Goal: Task Accomplishment & Management: Complete application form

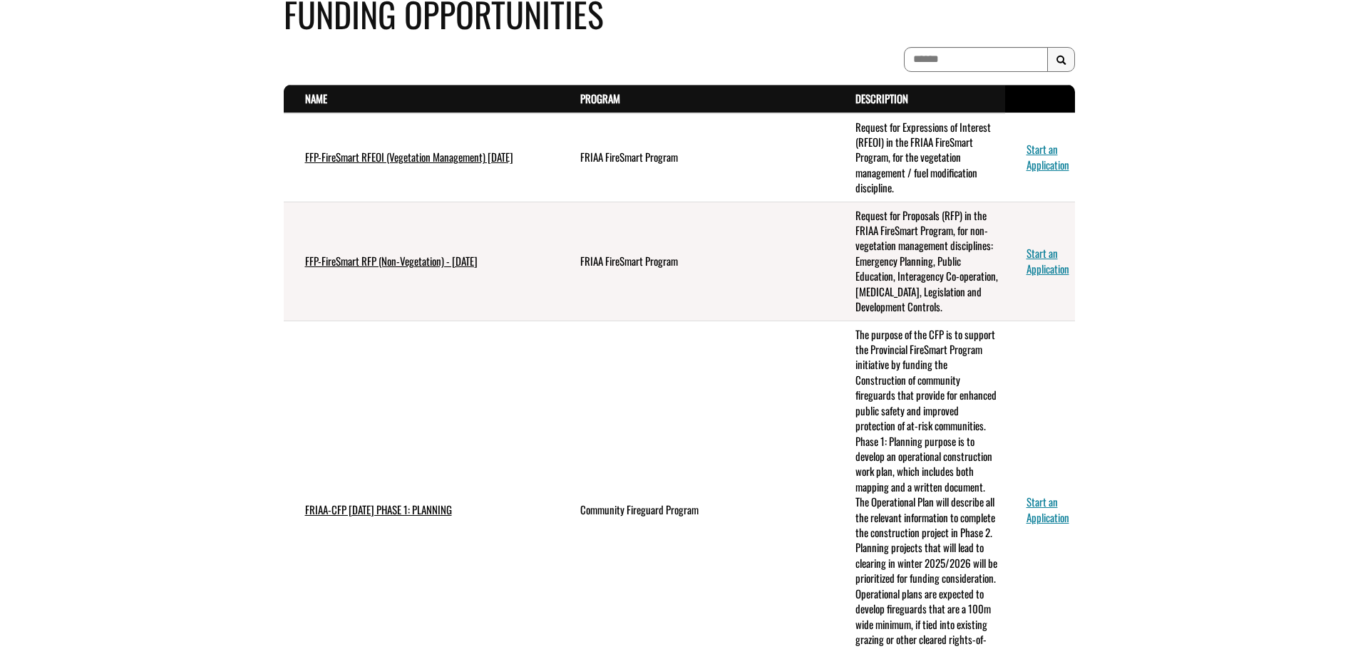
scroll to position [214, 0]
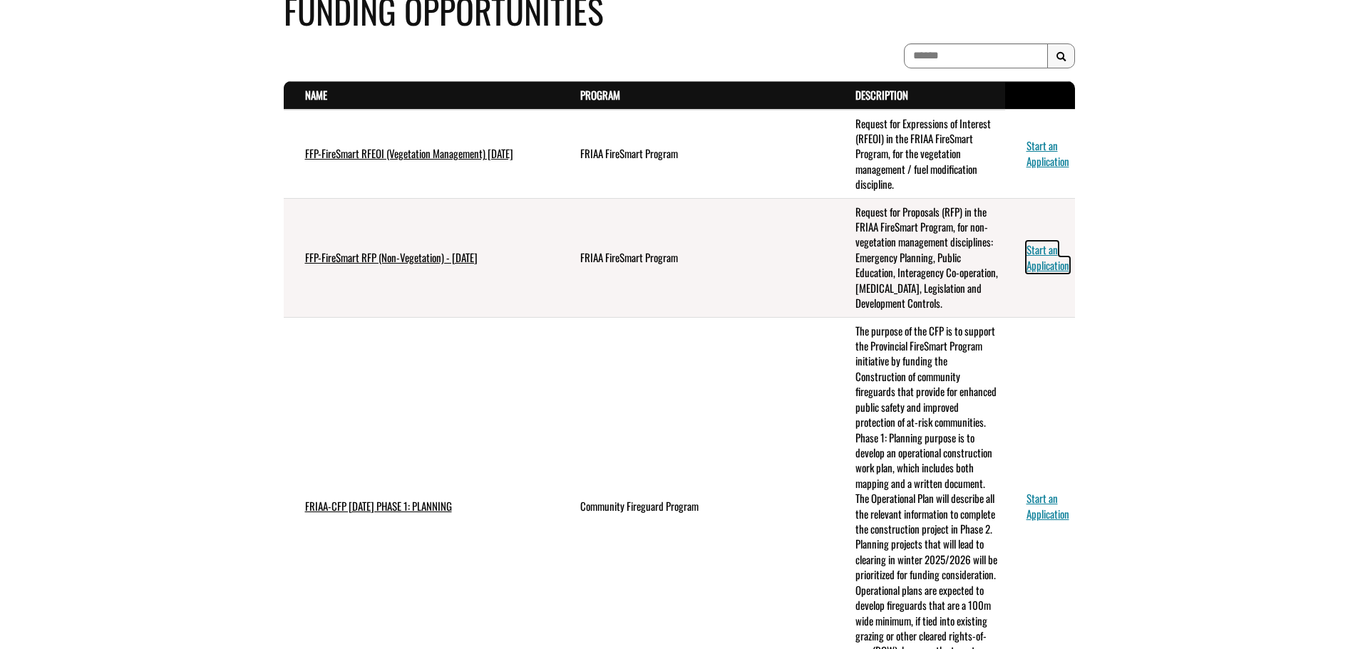
click at [1039, 265] on link "Start an Application" at bounding box center [1047, 257] width 43 height 31
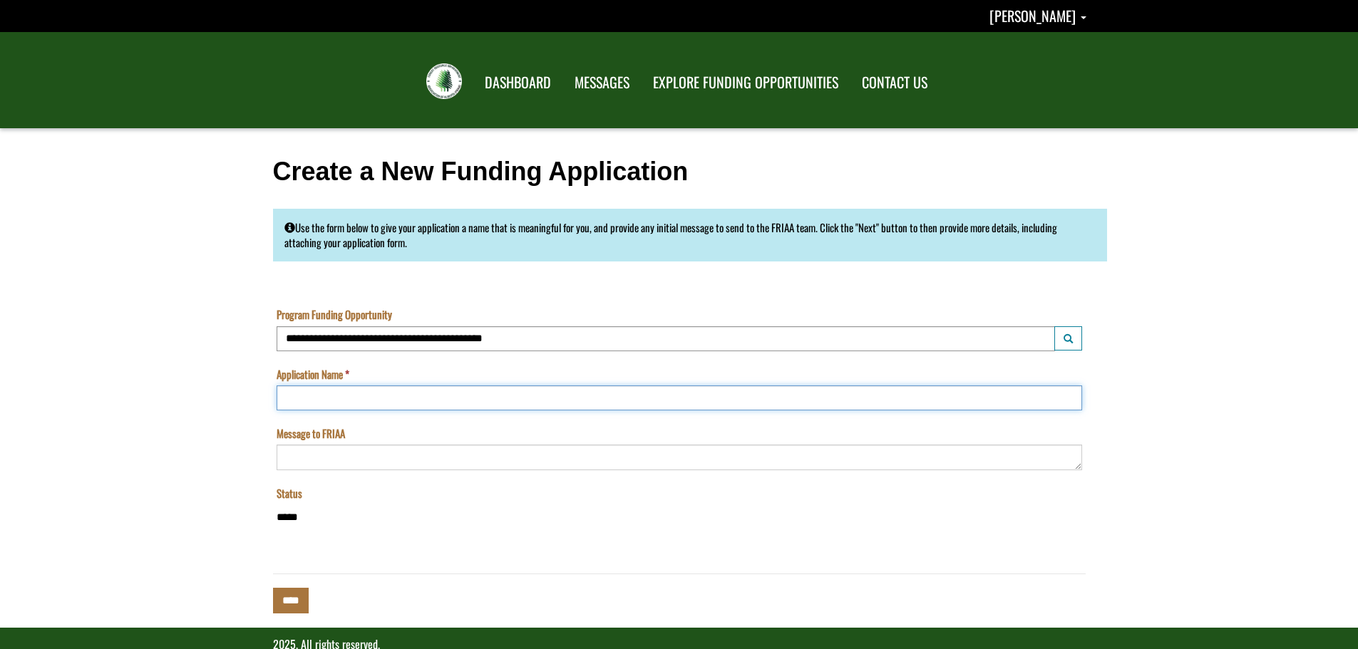
click at [468, 386] on input "Application Name" at bounding box center [679, 398] width 805 height 25
type input "**********"
click at [290, 598] on input "****" at bounding box center [291, 600] width 36 height 25
type input "**********"
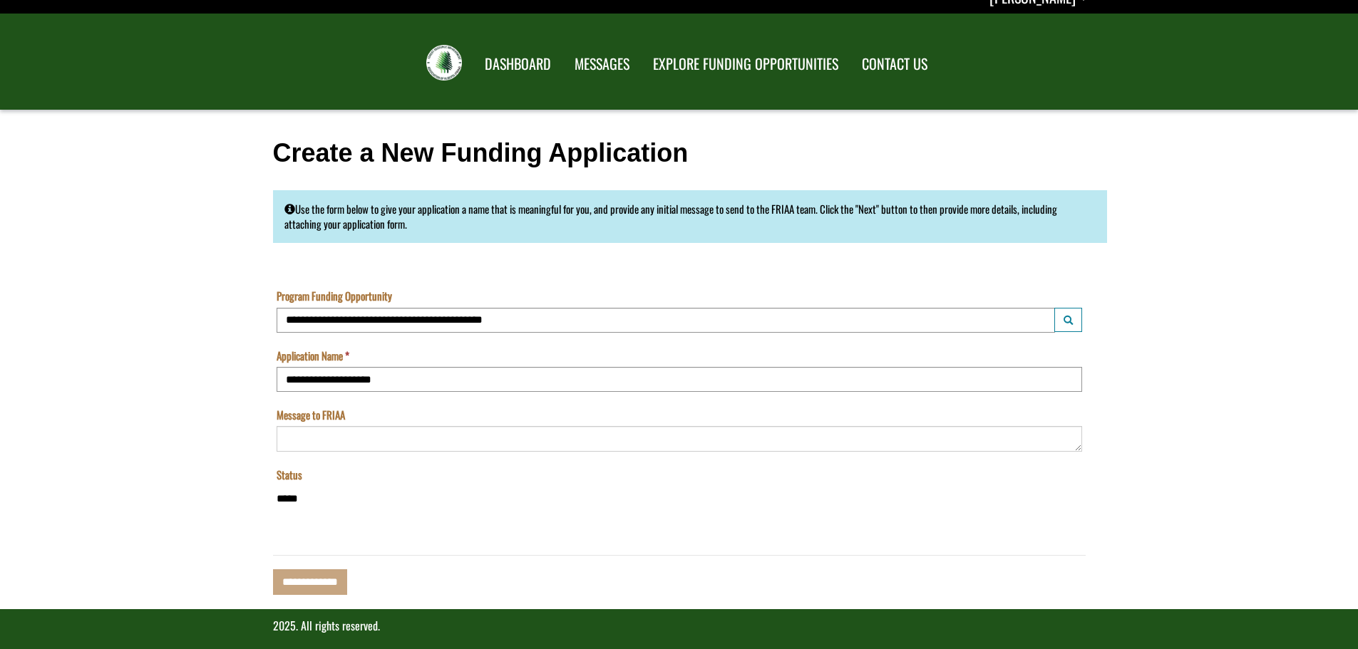
scroll to position [29, 0]
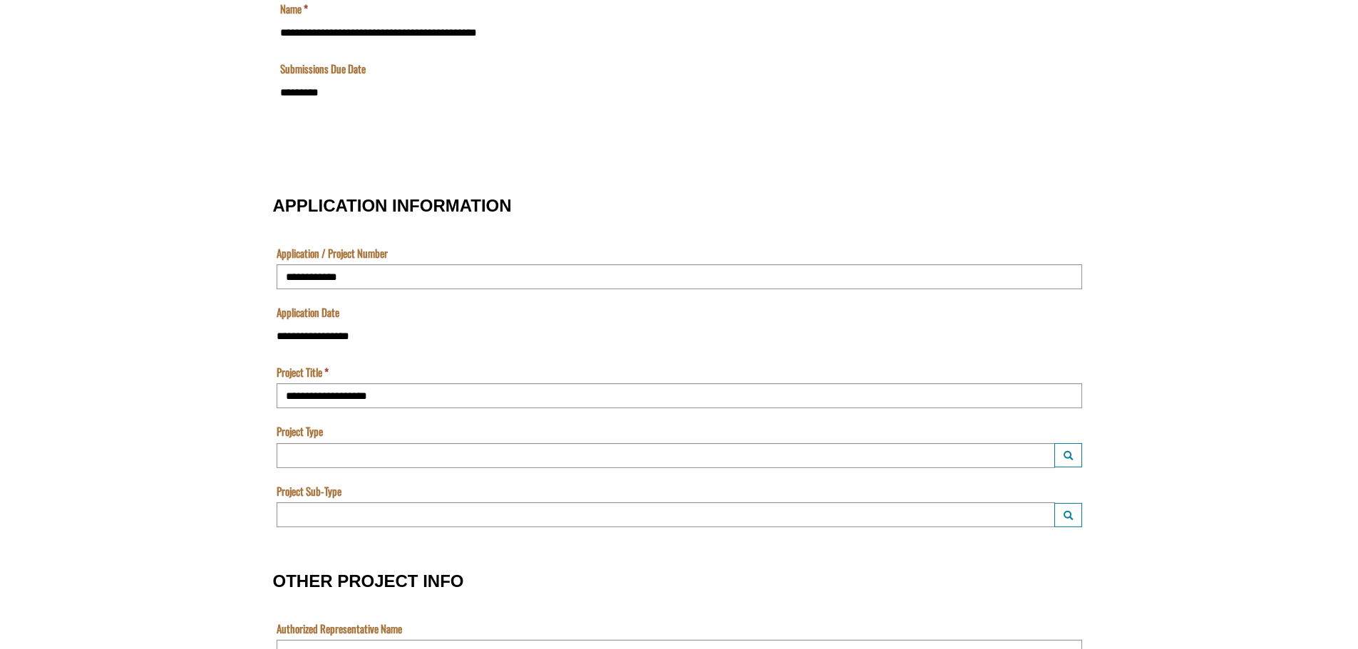
scroll to position [428, 0]
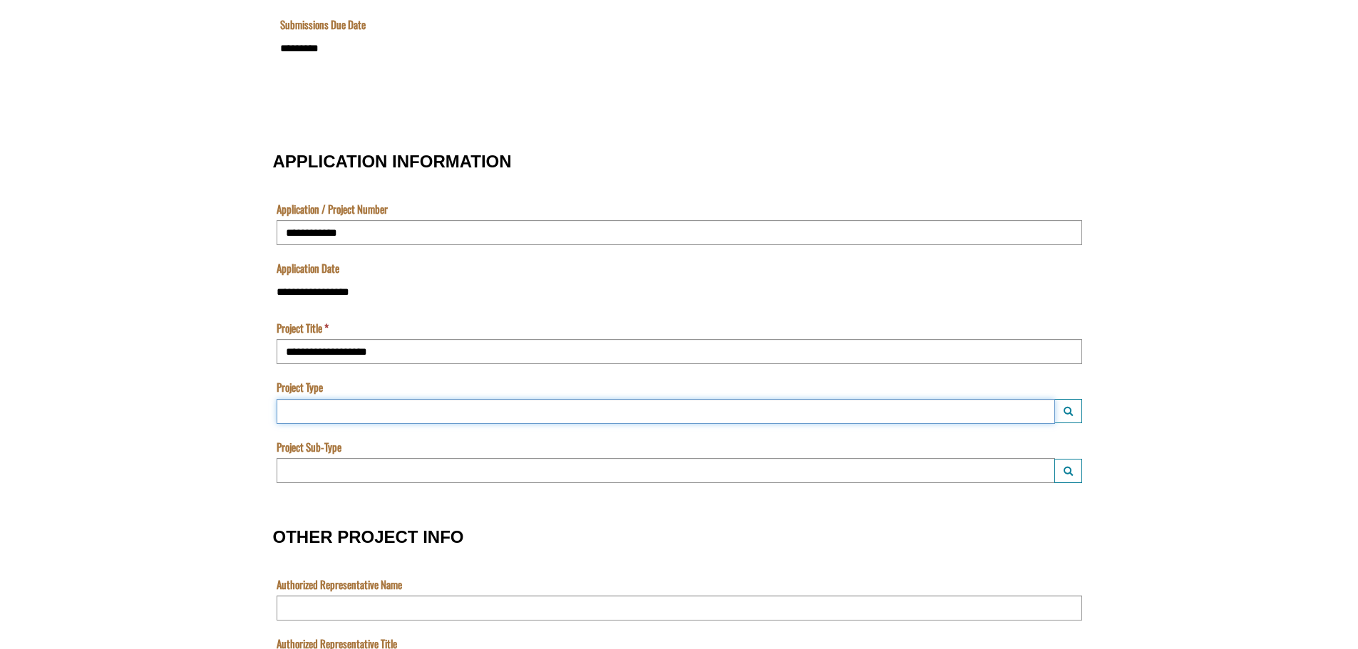
click at [361, 407] on input "Project Type" at bounding box center [666, 411] width 778 height 25
click at [1073, 410] on button "Launch lookup modal" at bounding box center [1068, 411] width 28 height 24
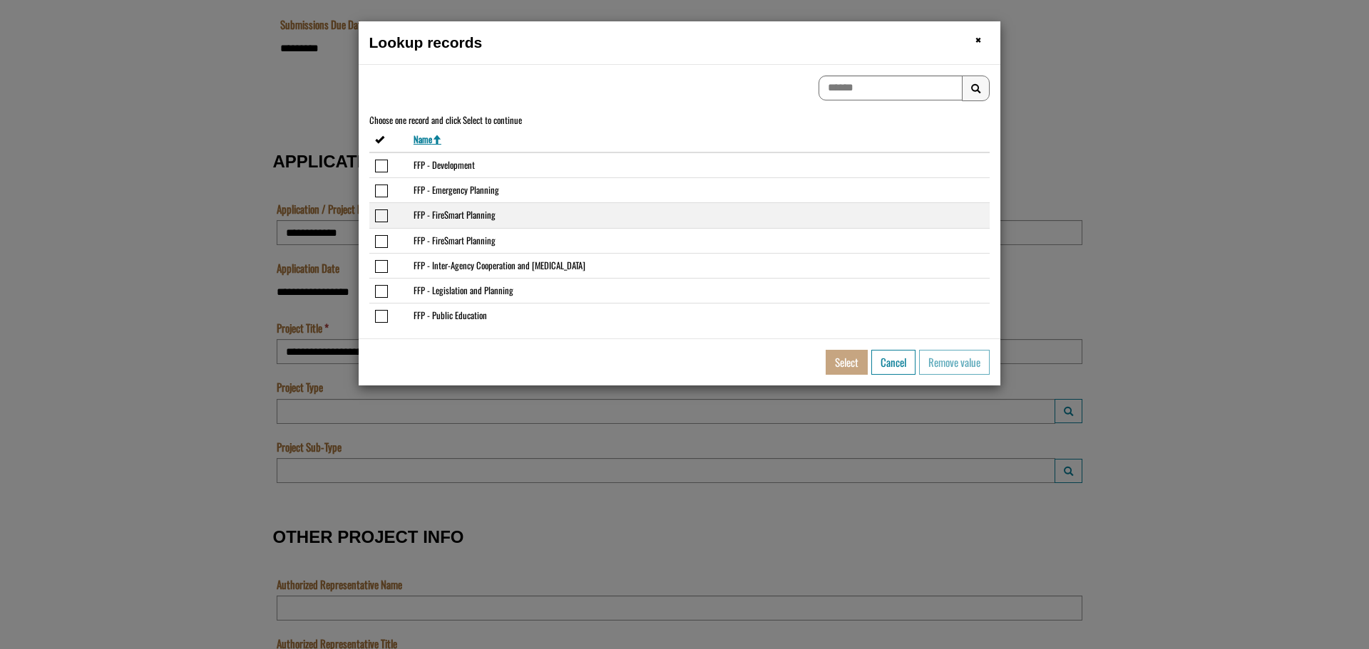
click at [380, 217] on span "Select or deselect the row FFP - FireSmart Planning" at bounding box center [381, 216] width 13 height 13
click at [836, 364] on button "Select" at bounding box center [846, 362] width 42 height 25
type input "**********"
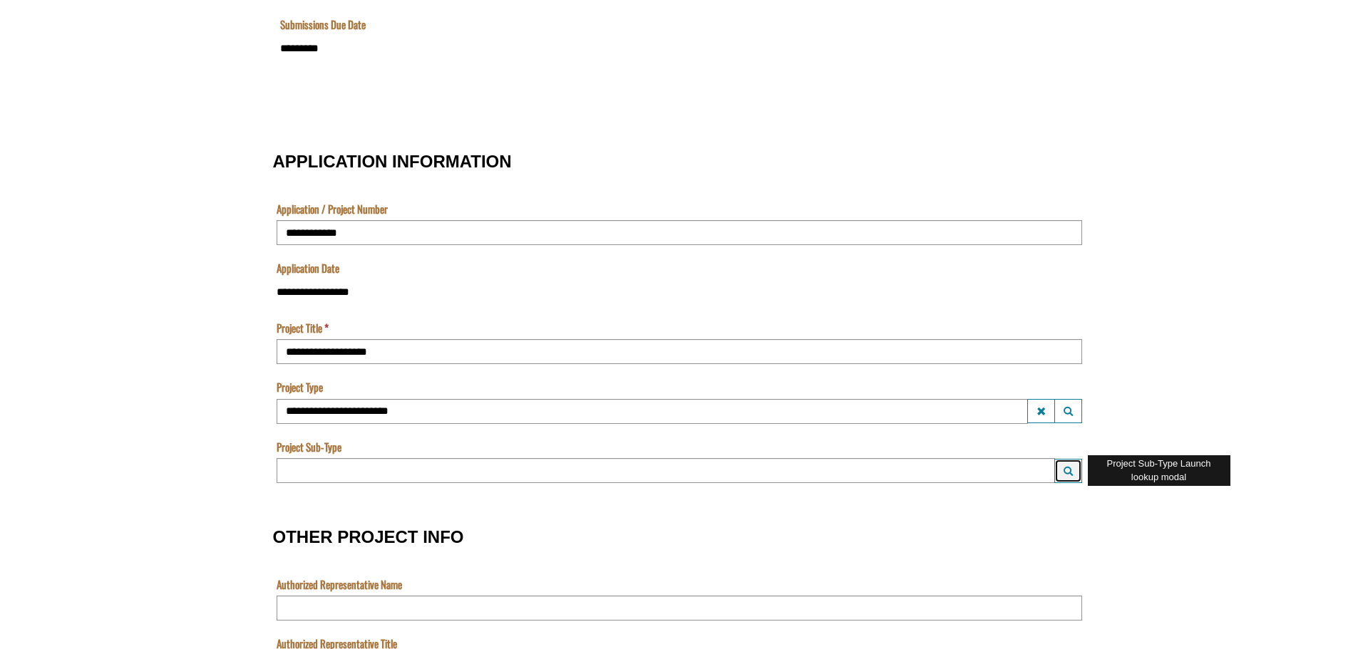
click at [1061, 471] on button "Launch lookup modal" at bounding box center [1068, 471] width 28 height 24
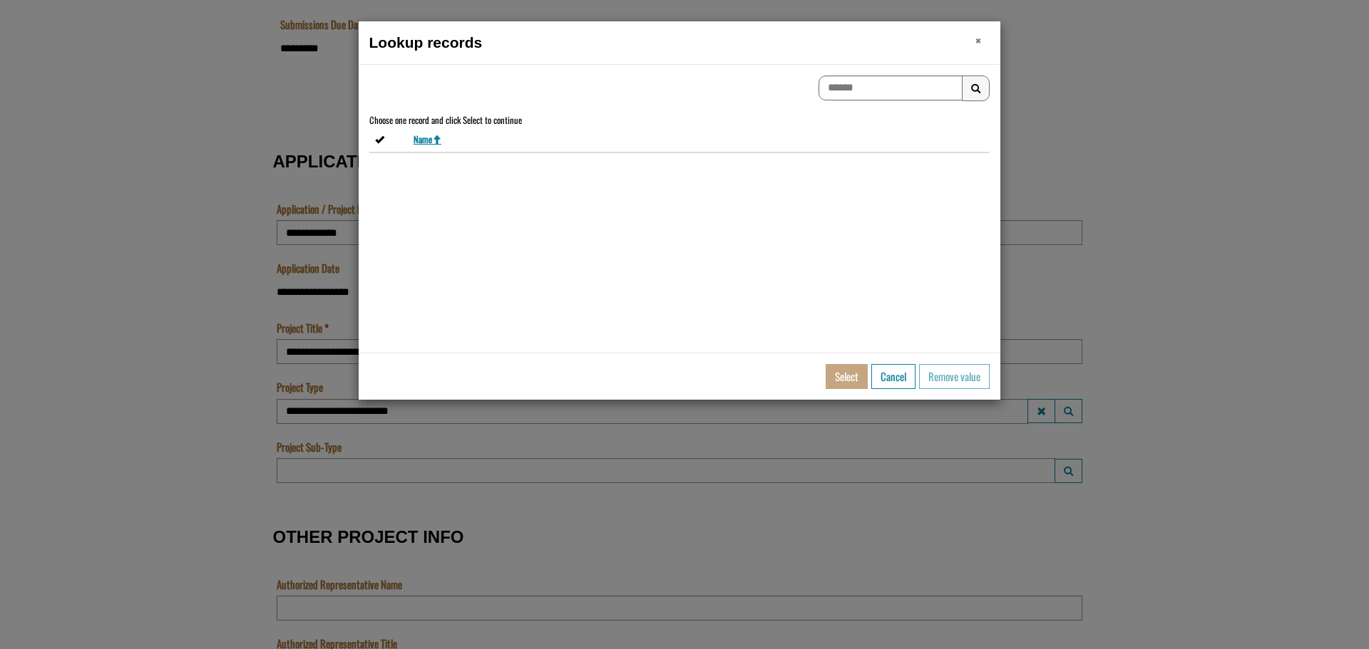
click at [977, 41] on span "×" at bounding box center [978, 40] width 6 height 22
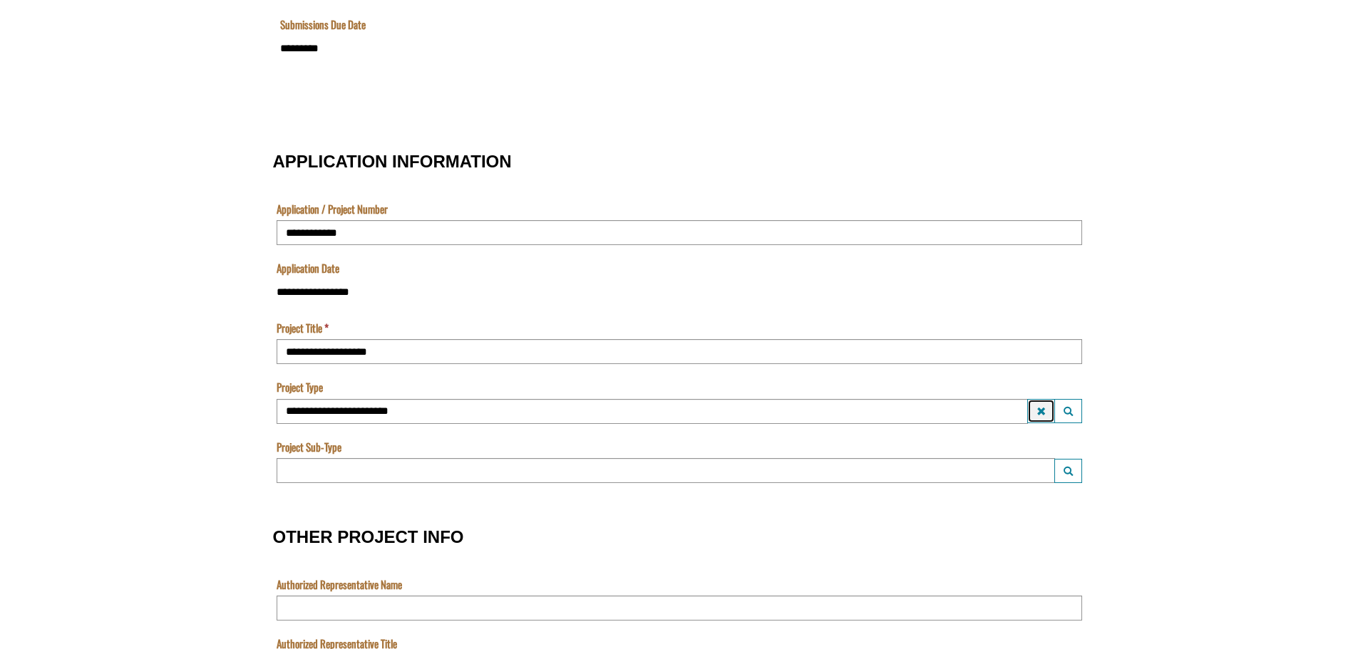
click at [1039, 413] on span "Project Type Clear lookup field" at bounding box center [1040, 411] width 9 height 11
click at [1067, 466] on span "Project Sub-Type Launch lookup modal" at bounding box center [1067, 471] width 9 height 11
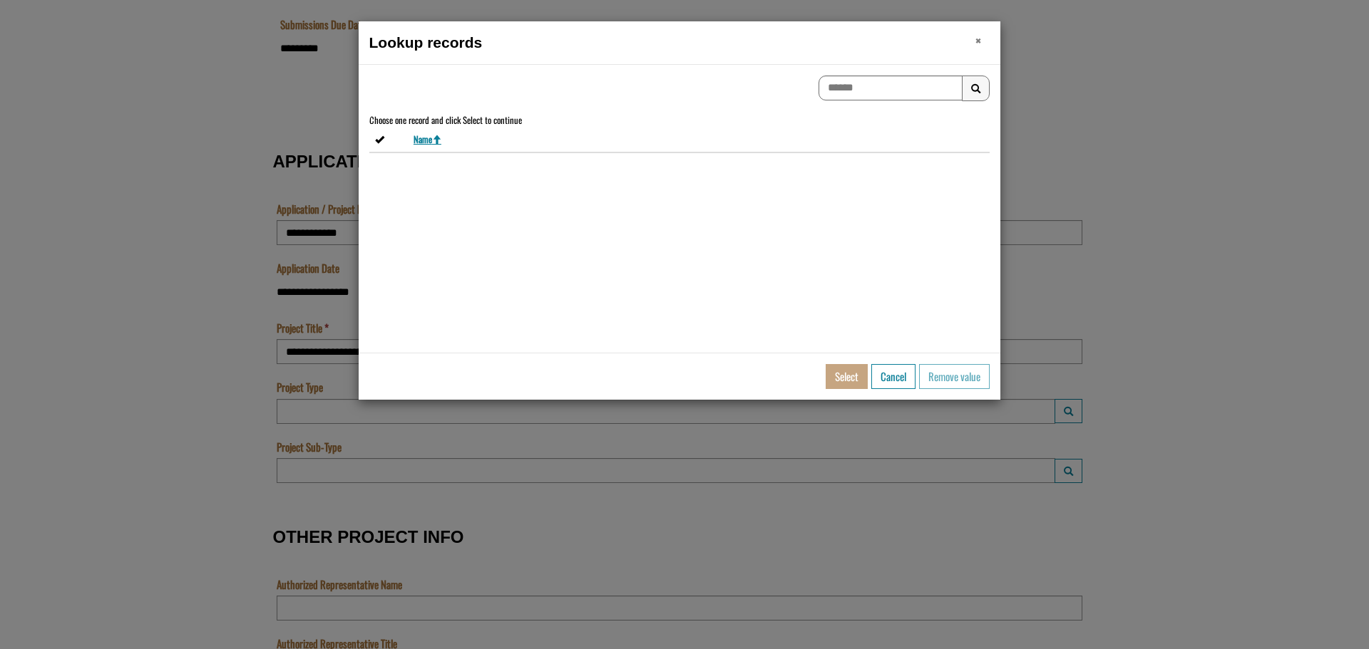
click at [977, 41] on span "×" at bounding box center [978, 40] width 6 height 22
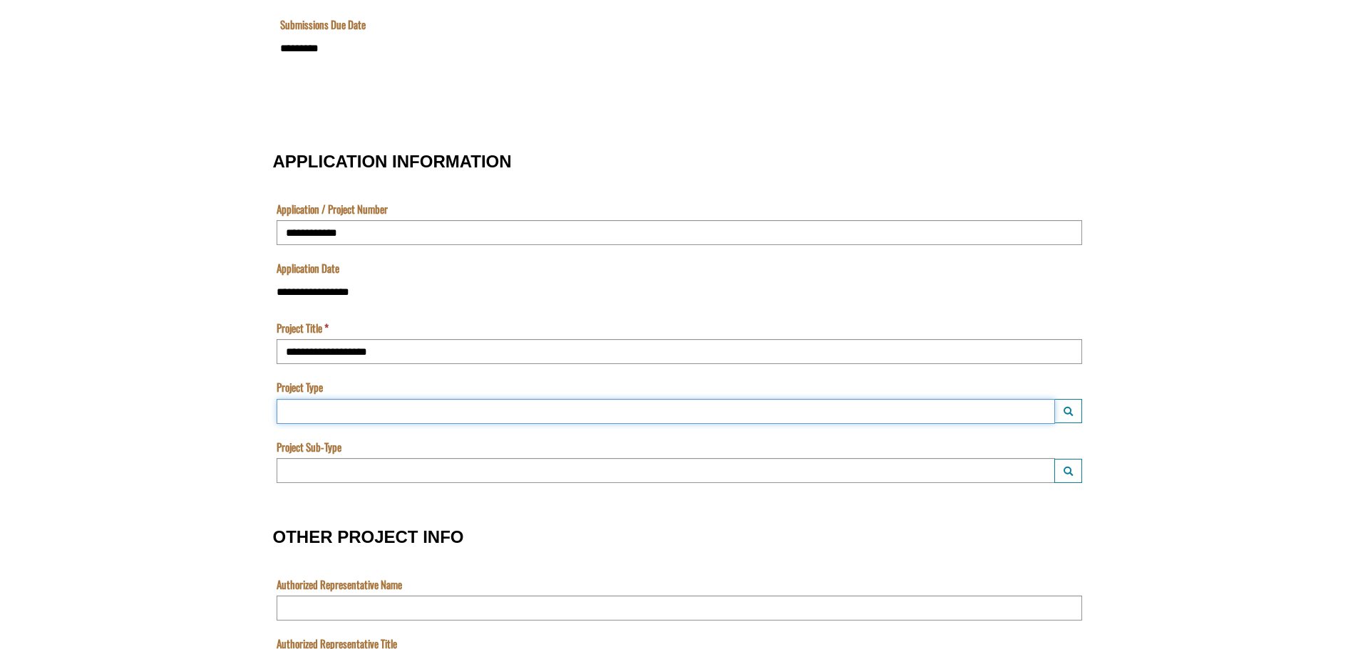
click at [334, 406] on input "Project Type" at bounding box center [666, 411] width 778 height 25
click at [1064, 411] on span "Project Type Launch lookup modal" at bounding box center [1067, 411] width 9 height 11
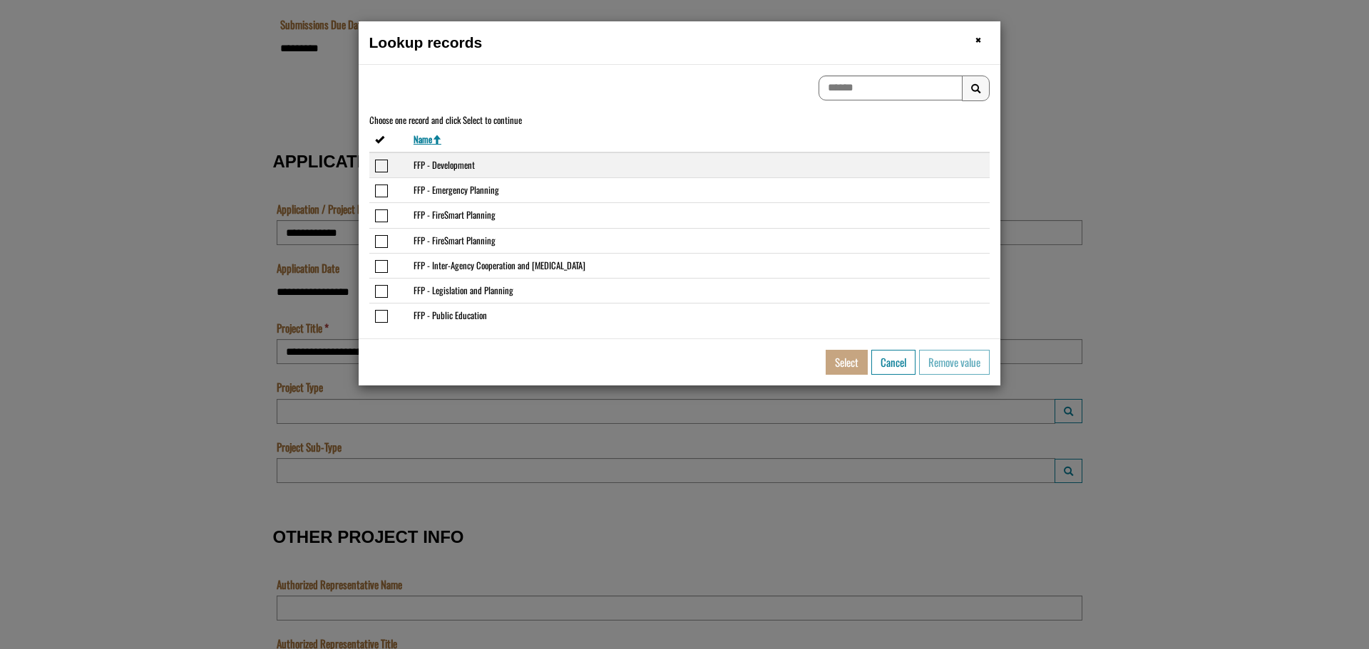
click at [483, 167] on td "FFP - Development" at bounding box center [699, 166] width 582 height 26
click at [857, 366] on button "Select" at bounding box center [846, 362] width 42 height 25
type input "**********"
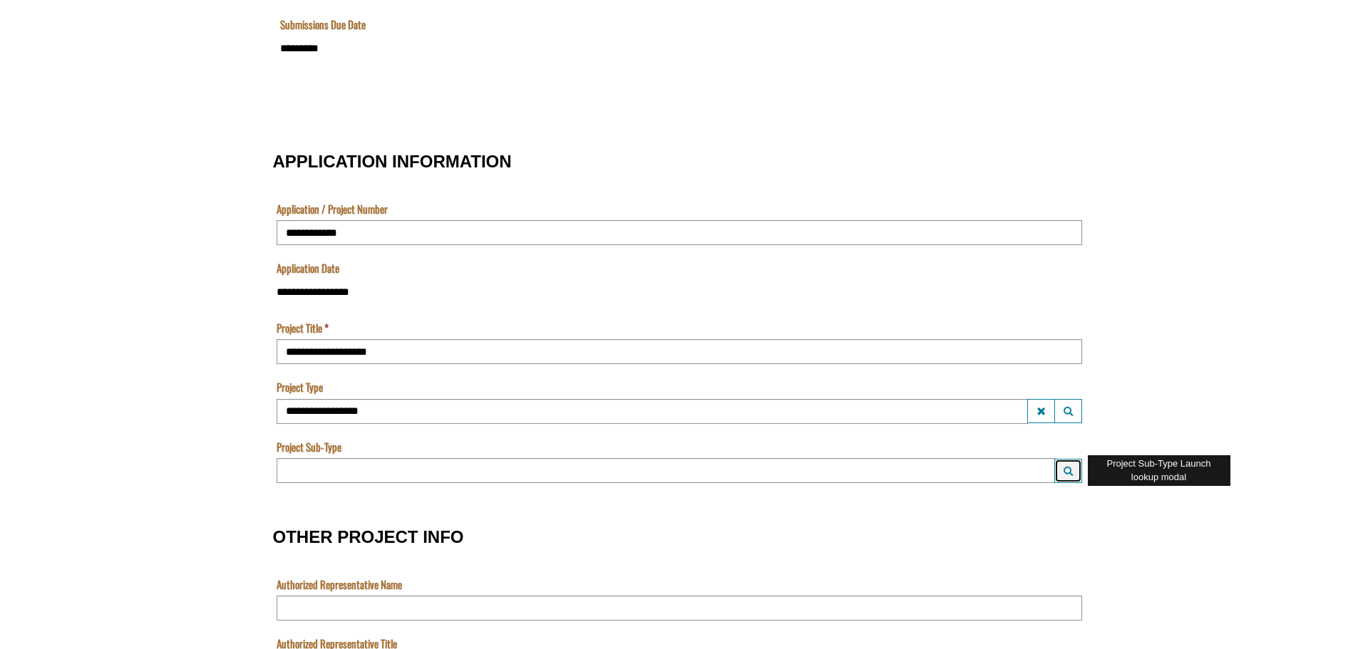
click at [1063, 465] on button "Launch lookup modal" at bounding box center [1068, 471] width 28 height 24
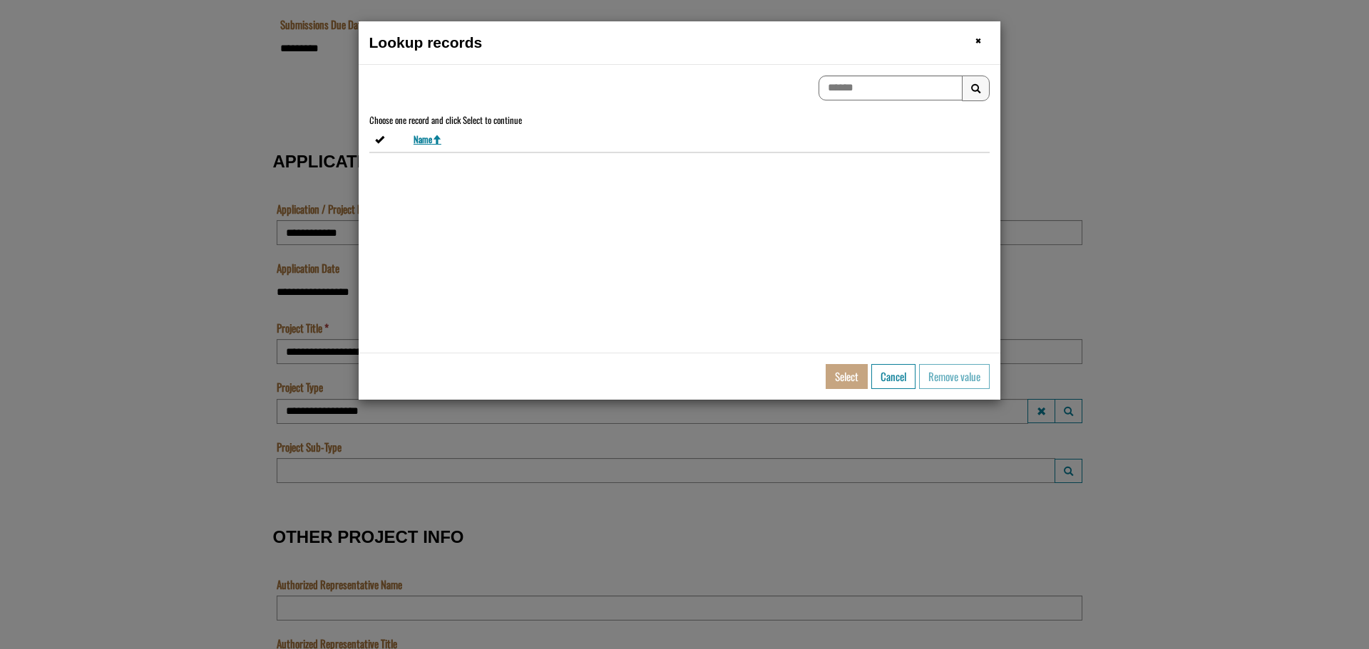
click at [1064, 465] on section "Lookup records × Close We're sorry, an error has occurred. Search Results Choos…" at bounding box center [684, 324] width 1369 height 649
click at [886, 81] on input "To search on partial text, use the asterisk (*) wildcard character." at bounding box center [890, 88] width 144 height 25
type input "***"
click at [975, 86] on span "Search Results" at bounding box center [975, 88] width 9 height 11
click at [907, 377] on button "Cancel" at bounding box center [893, 376] width 44 height 25
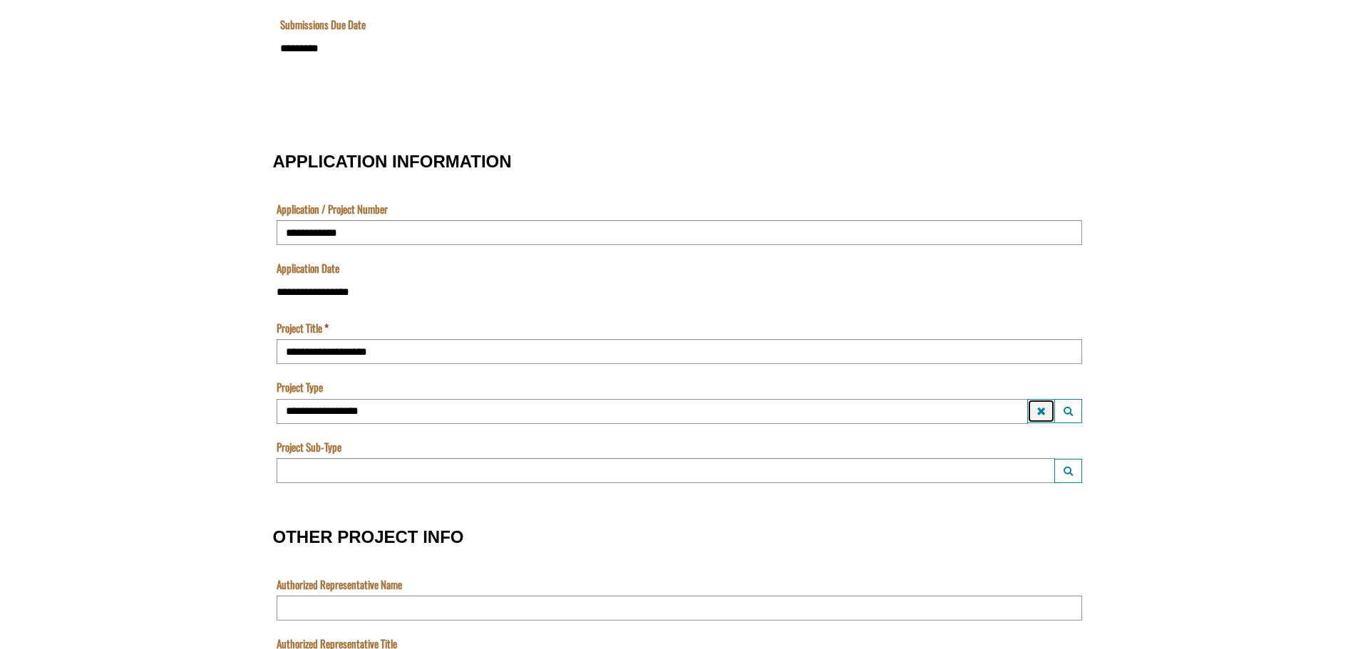
click at [1042, 414] on span "Project Type Clear lookup field" at bounding box center [1040, 411] width 9 height 11
click at [1010, 402] on input "Project Type" at bounding box center [666, 411] width 778 height 25
click at [1068, 410] on span "Project Type Launch lookup modal" at bounding box center [1067, 411] width 9 height 11
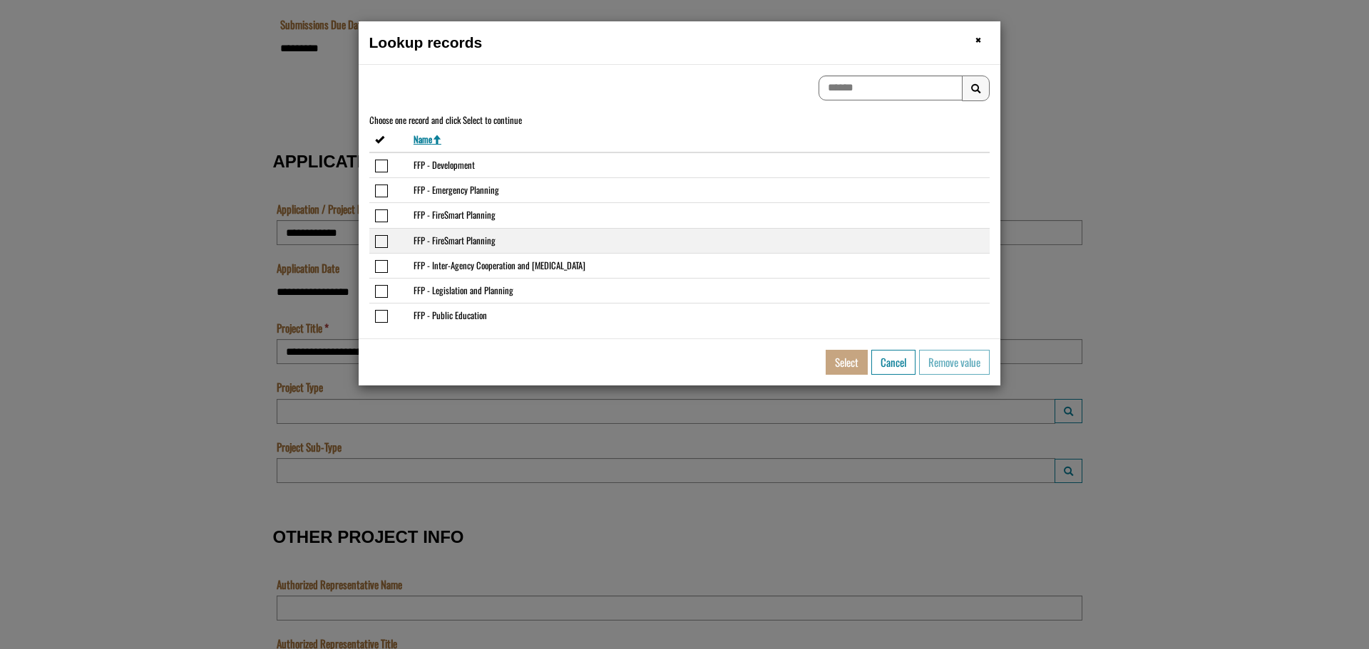
click at [376, 242] on span "Select or deselect the row FFP - FireSmart Planning" at bounding box center [381, 241] width 13 height 13
click at [840, 355] on button "Select" at bounding box center [846, 362] width 42 height 25
type input "**********"
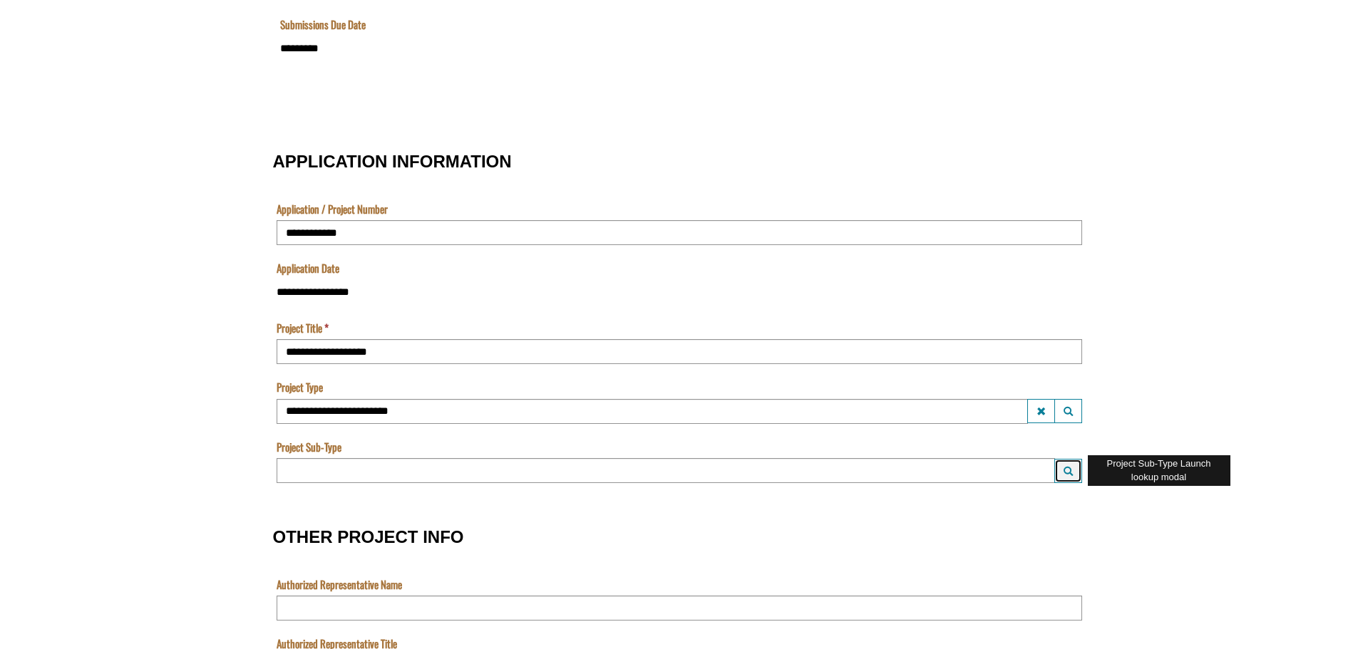
click at [1070, 473] on span "Project Sub-Type Launch lookup modal" at bounding box center [1067, 471] width 9 height 11
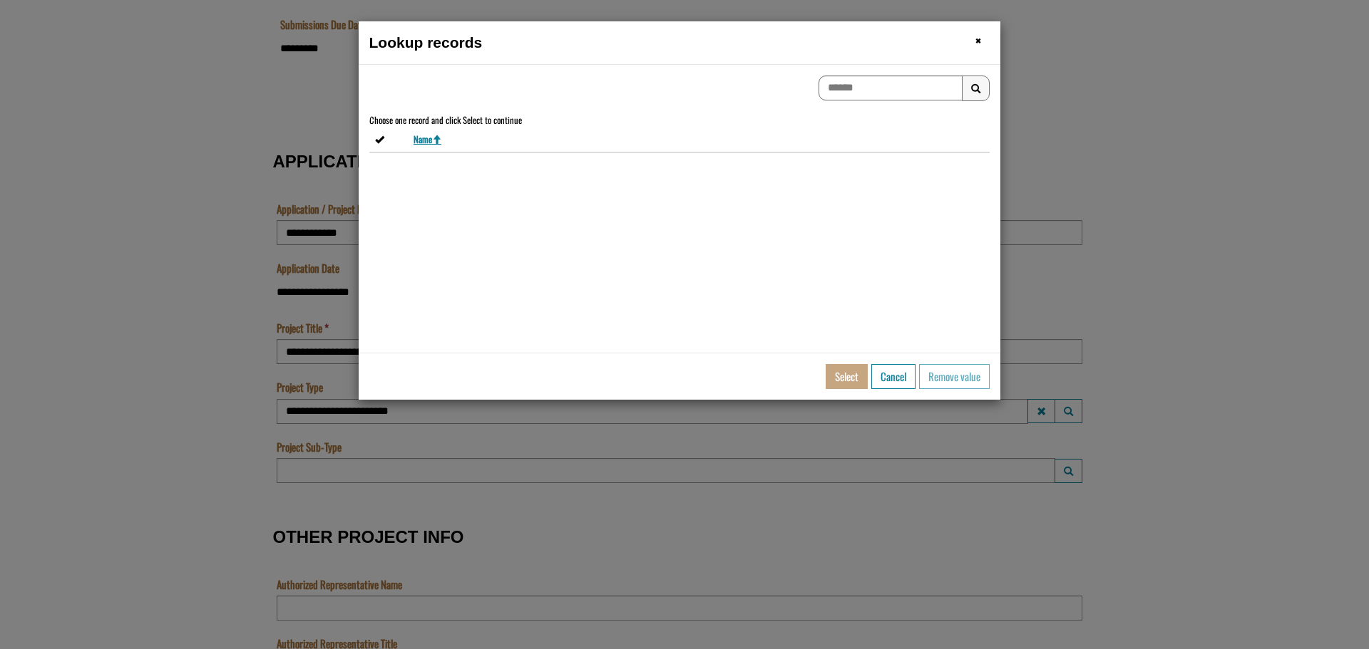
click at [1070, 471] on section "Lookup records × Close We're sorry, an error has occurred. Search Results Choos…" at bounding box center [684, 324] width 1369 height 649
click at [977, 41] on span "×" at bounding box center [978, 40] width 6 height 22
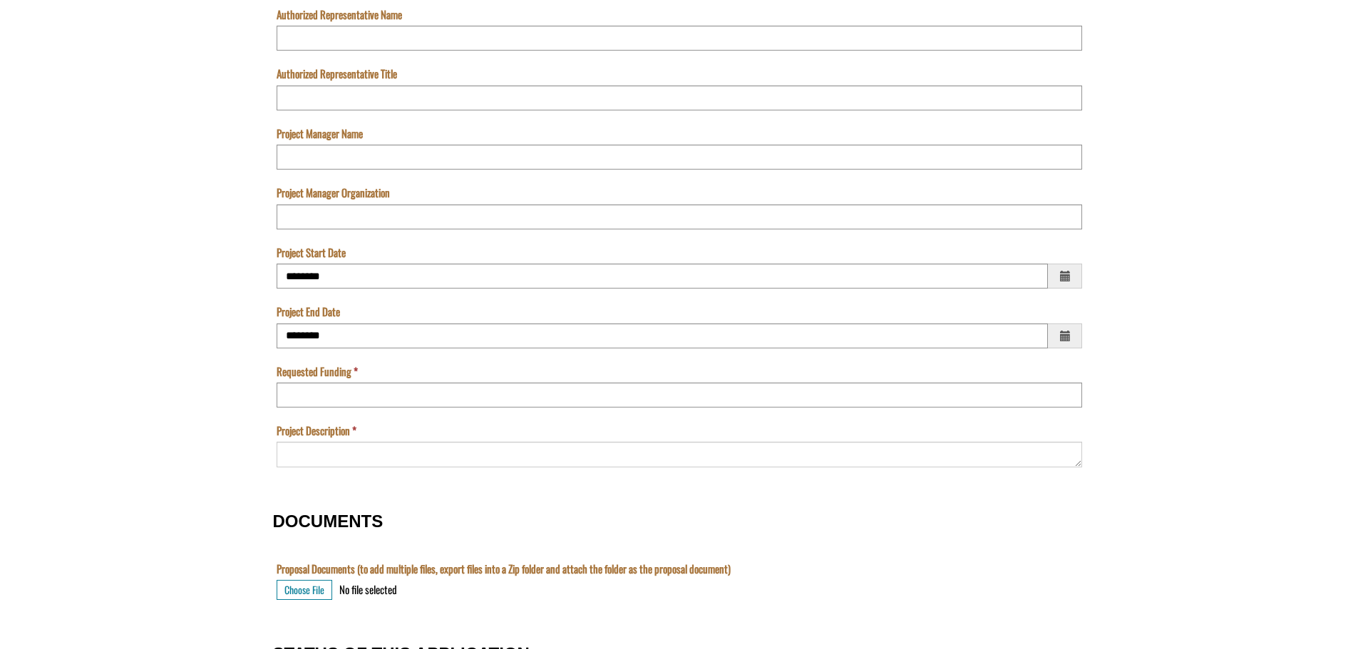
scroll to position [1069, 0]
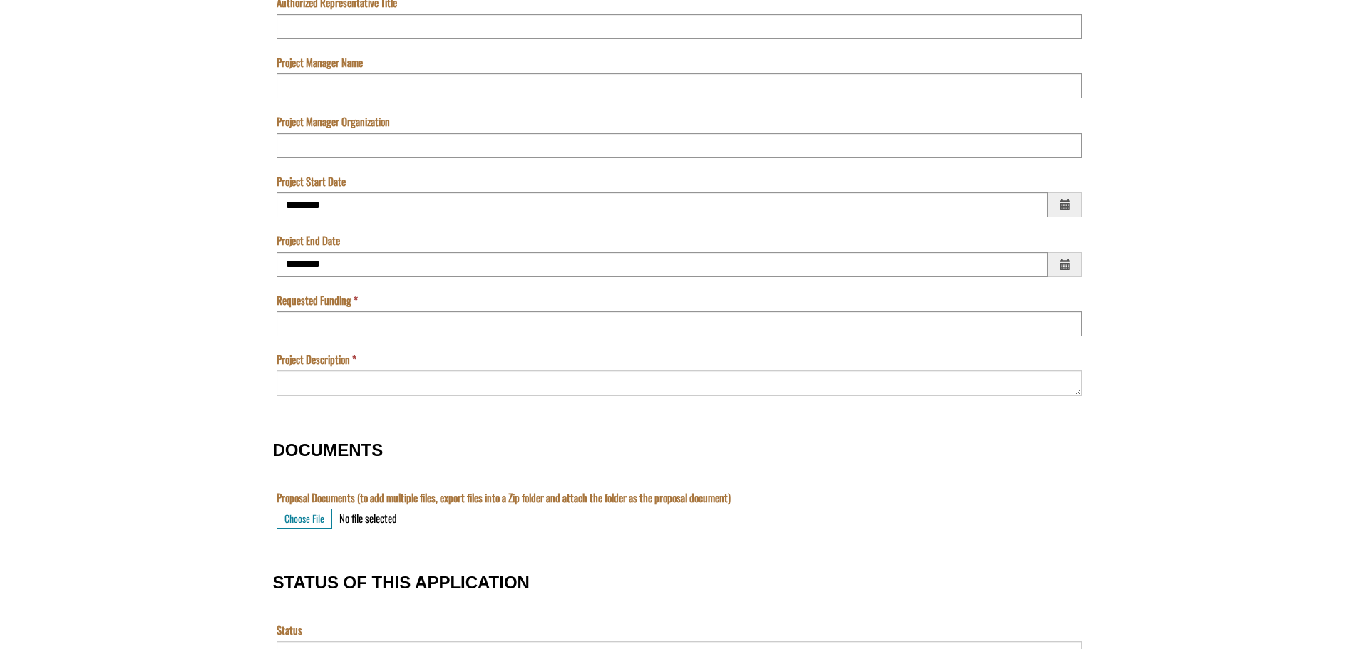
click at [1063, 208] on span "Choose a date" at bounding box center [1064, 205] width 16 height 18
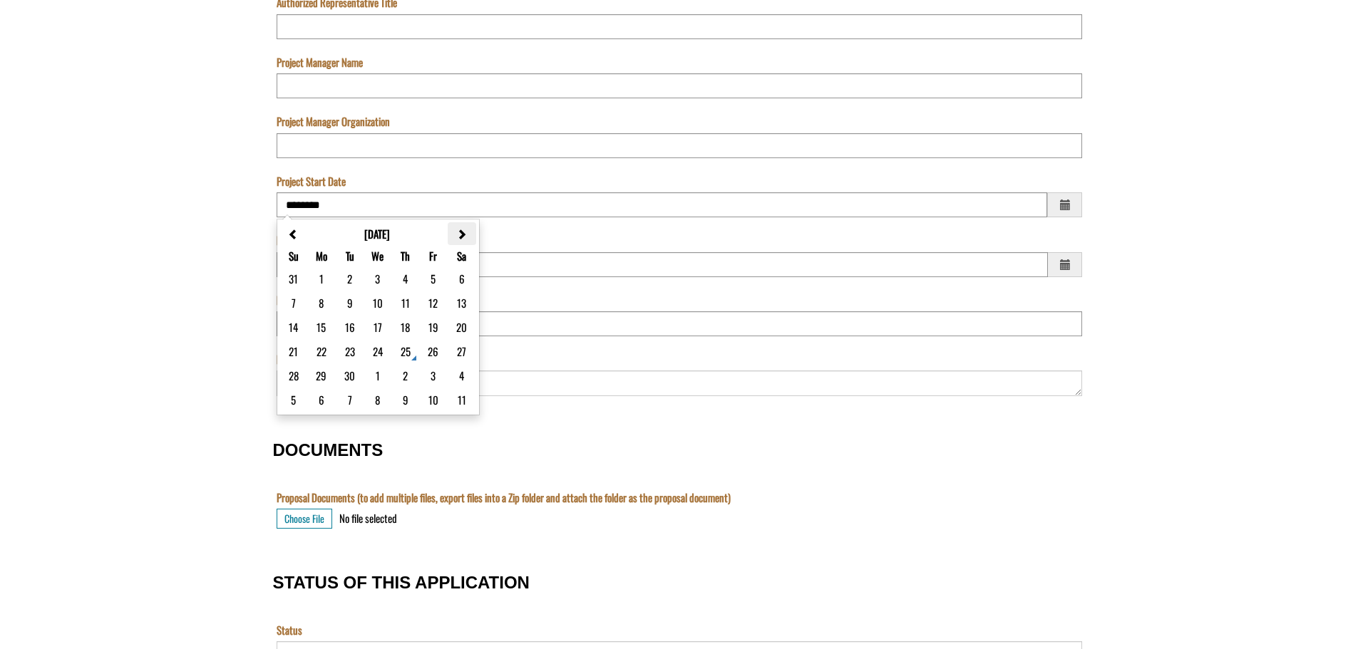
click at [463, 237] on span "OTHER PROJECT INFO" at bounding box center [461, 235] width 11 height 11
click at [463, 237] on span "OTHER PROJECT INFO" at bounding box center [462, 235] width 11 height 11
click at [463, 237] on span "OTHER PROJECT INFO" at bounding box center [461, 235] width 11 height 11
click at [409, 281] on button "1" at bounding box center [405, 278] width 7 height 17
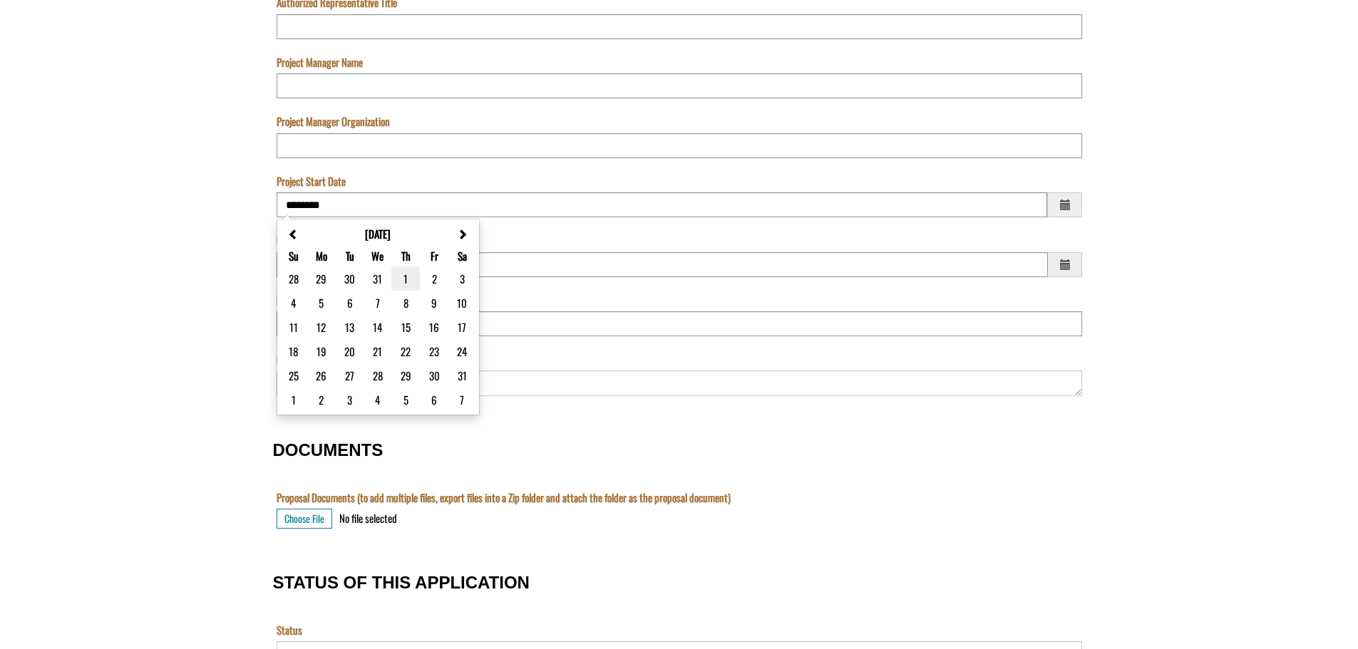
type input "********"
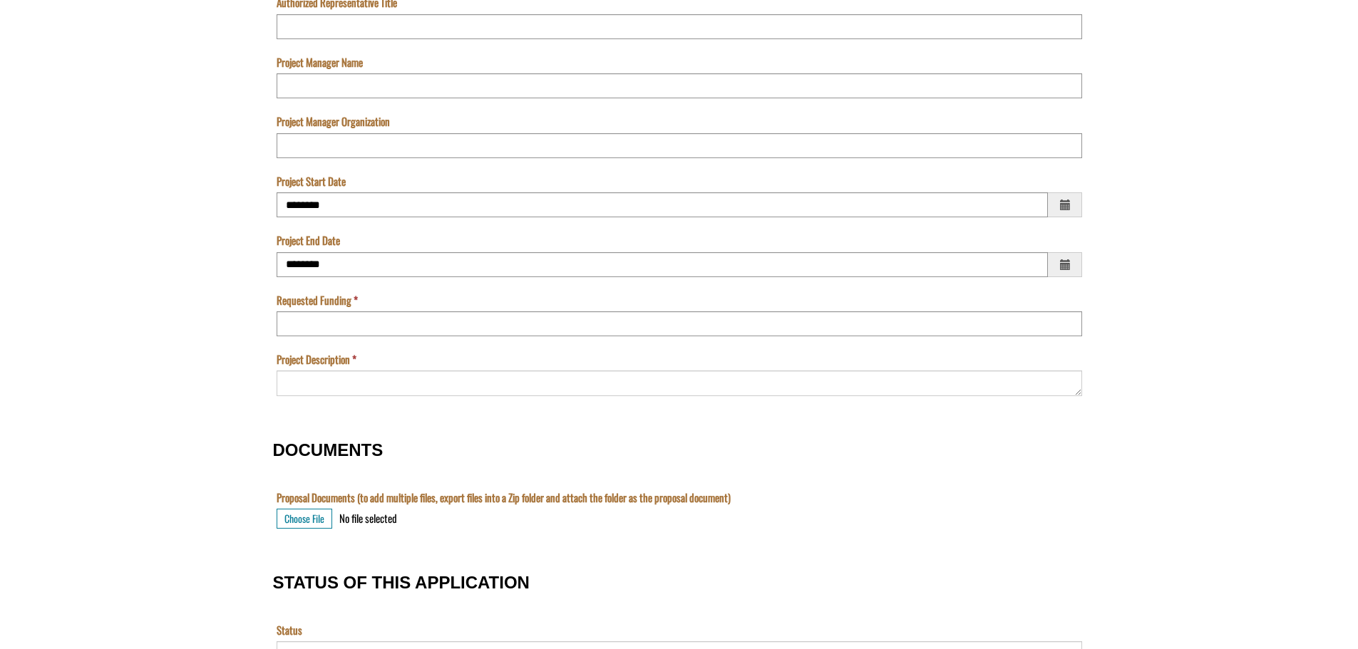
click at [1065, 268] on span "Choose a date" at bounding box center [1064, 265] width 16 height 18
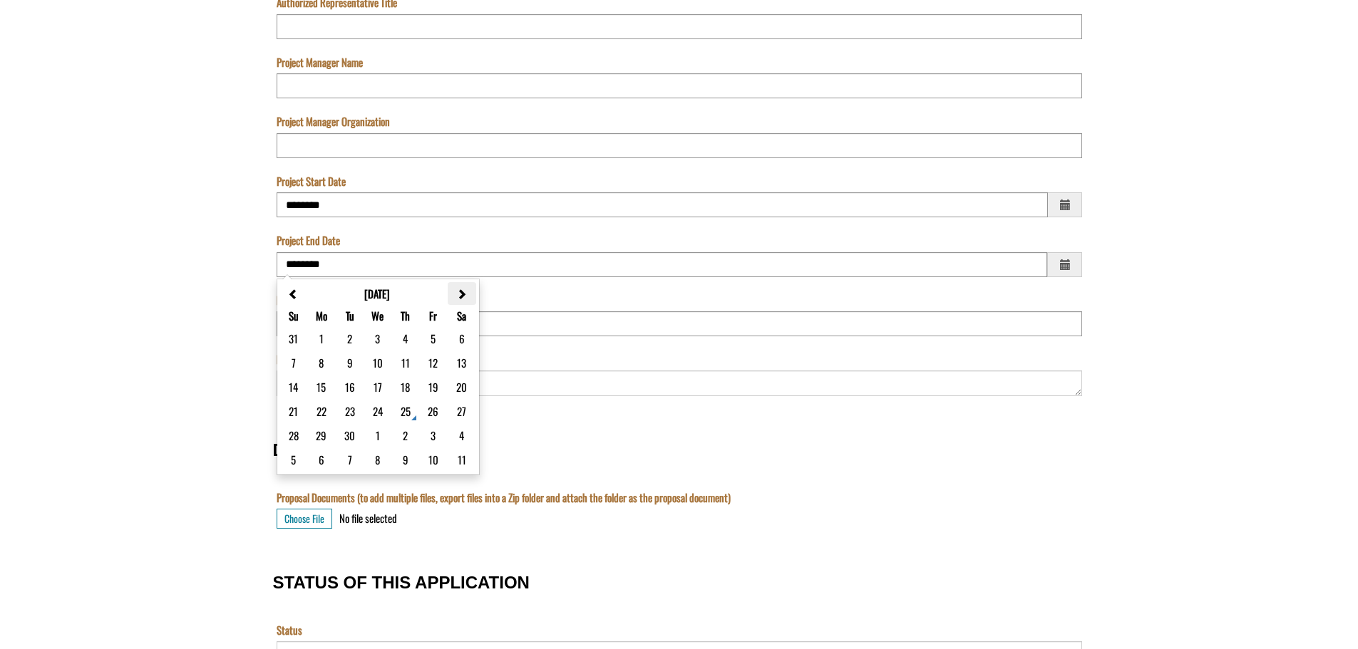
click at [464, 295] on span "OTHER PROJECT INFO" at bounding box center [461, 294] width 11 height 11
click at [464, 295] on span "OTHER PROJECT INFO" at bounding box center [462, 294] width 11 height 11
click at [464, 295] on span "OTHER PROJECT INFO" at bounding box center [461, 294] width 11 height 11
click at [466, 301] on th "OTHER PROJECT INFO" at bounding box center [462, 293] width 28 height 23
click at [465, 292] on span "OTHER PROJECT INFO" at bounding box center [462, 294] width 11 height 11
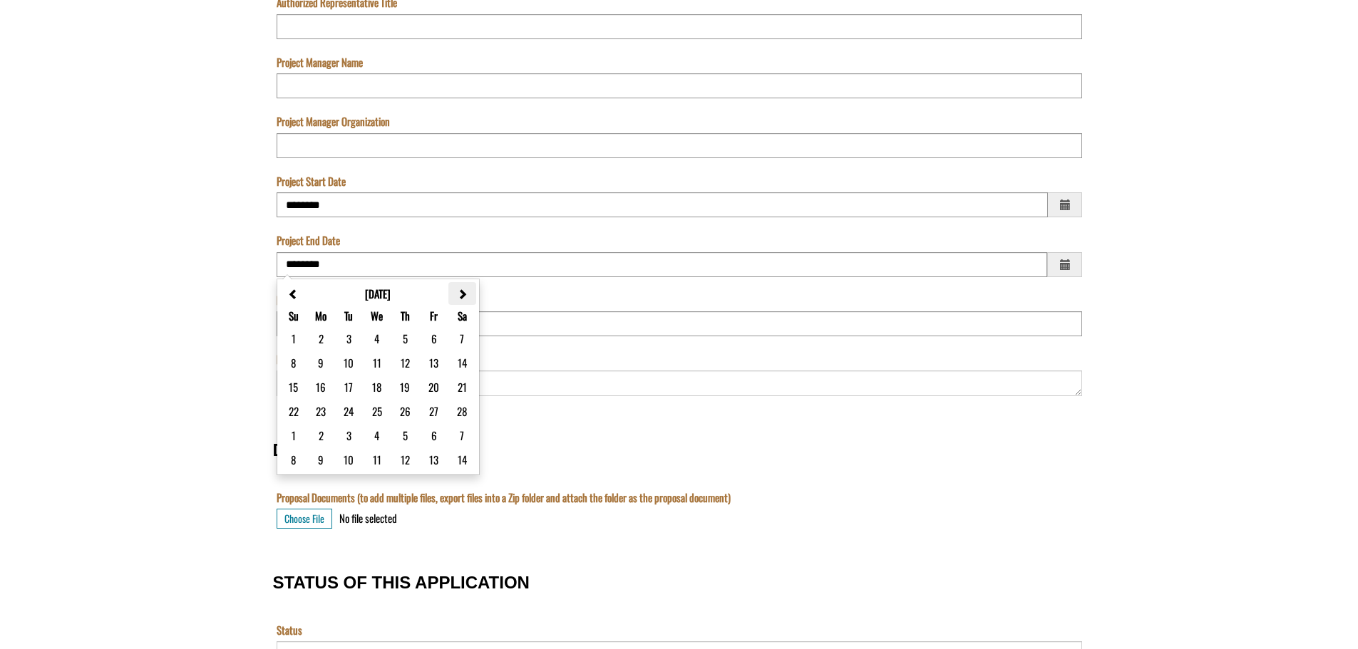
click at [461, 289] on span "OTHER PROJECT INFO" at bounding box center [462, 294] width 11 height 11
click at [461, 289] on span "OTHER PROJECT INFO" at bounding box center [461, 294] width 11 height 11
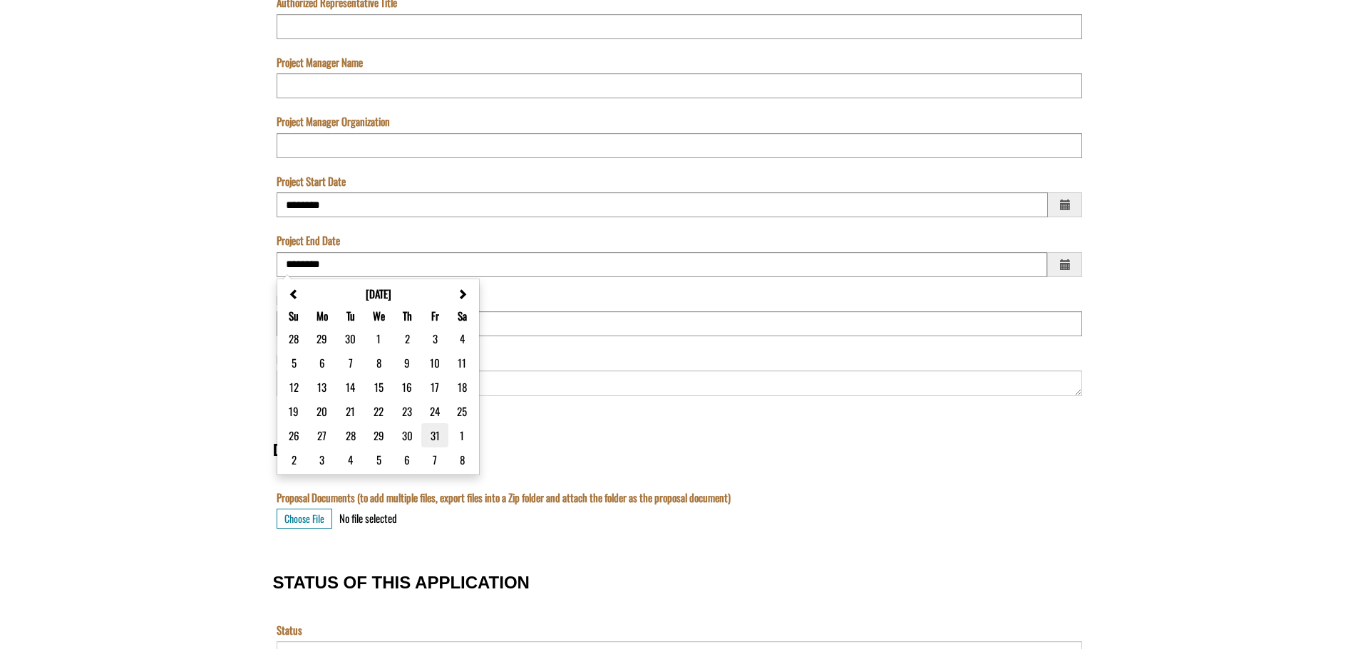
click at [436, 435] on button "31" at bounding box center [435, 435] width 12 height 17
type input "*********"
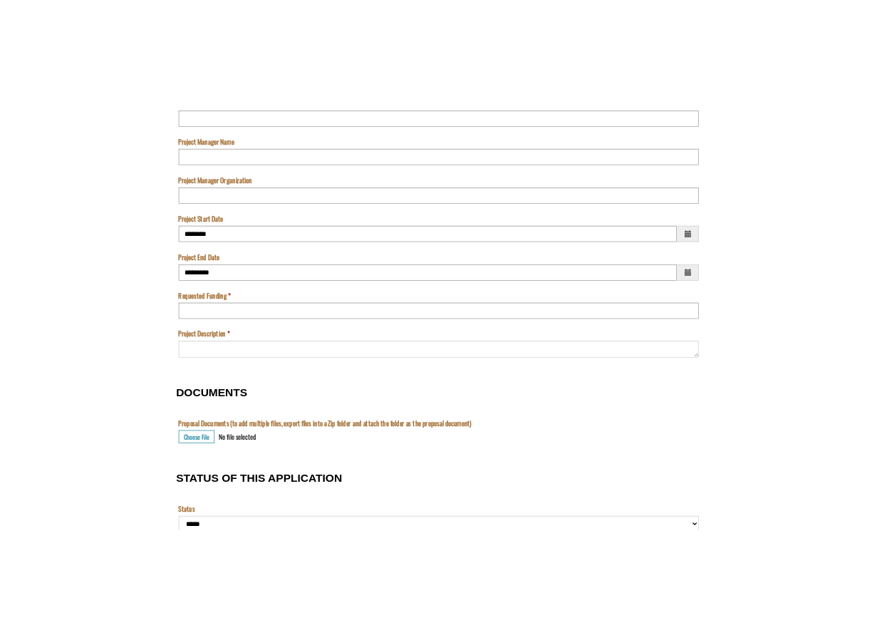
scroll to position [1082, 0]
